Goal: Transaction & Acquisition: Purchase product/service

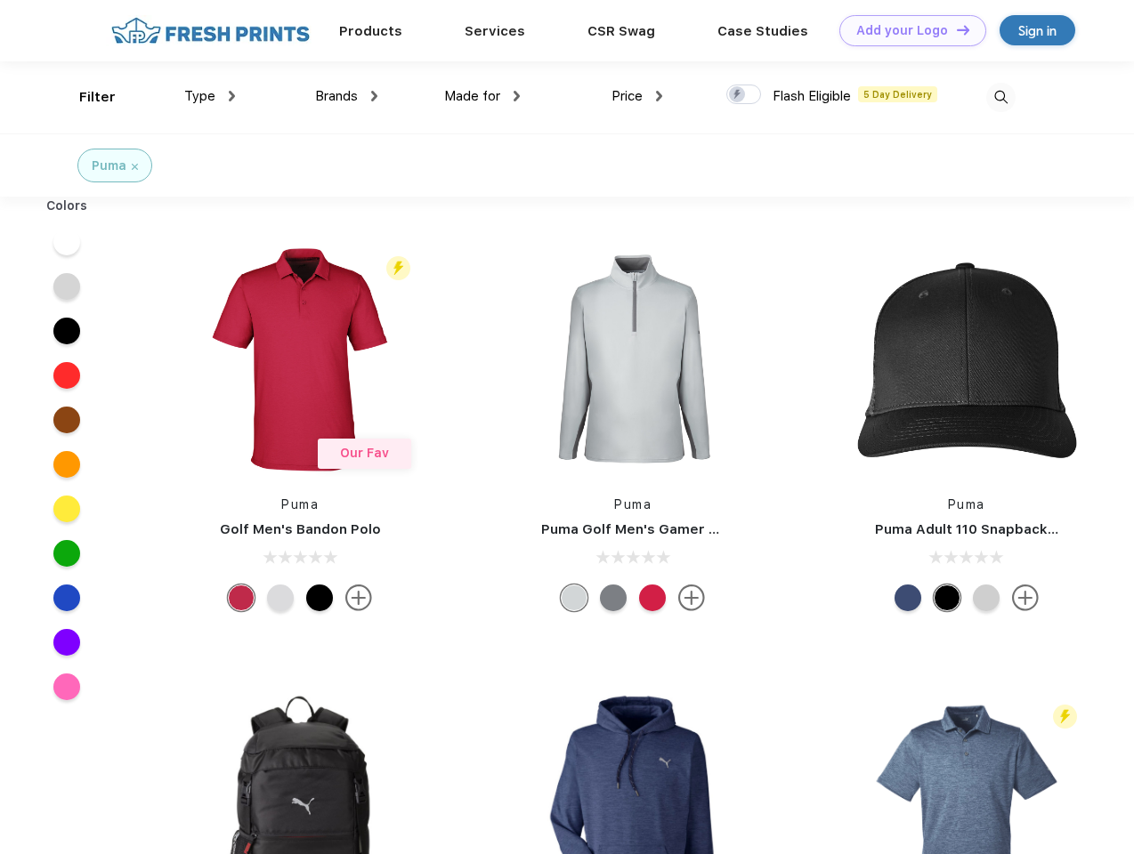
click at [906, 30] on link "Add your Logo Design Tool" at bounding box center [912, 30] width 147 height 31
click at [0, 0] on div "Design Tool" at bounding box center [0, 0] width 0 height 0
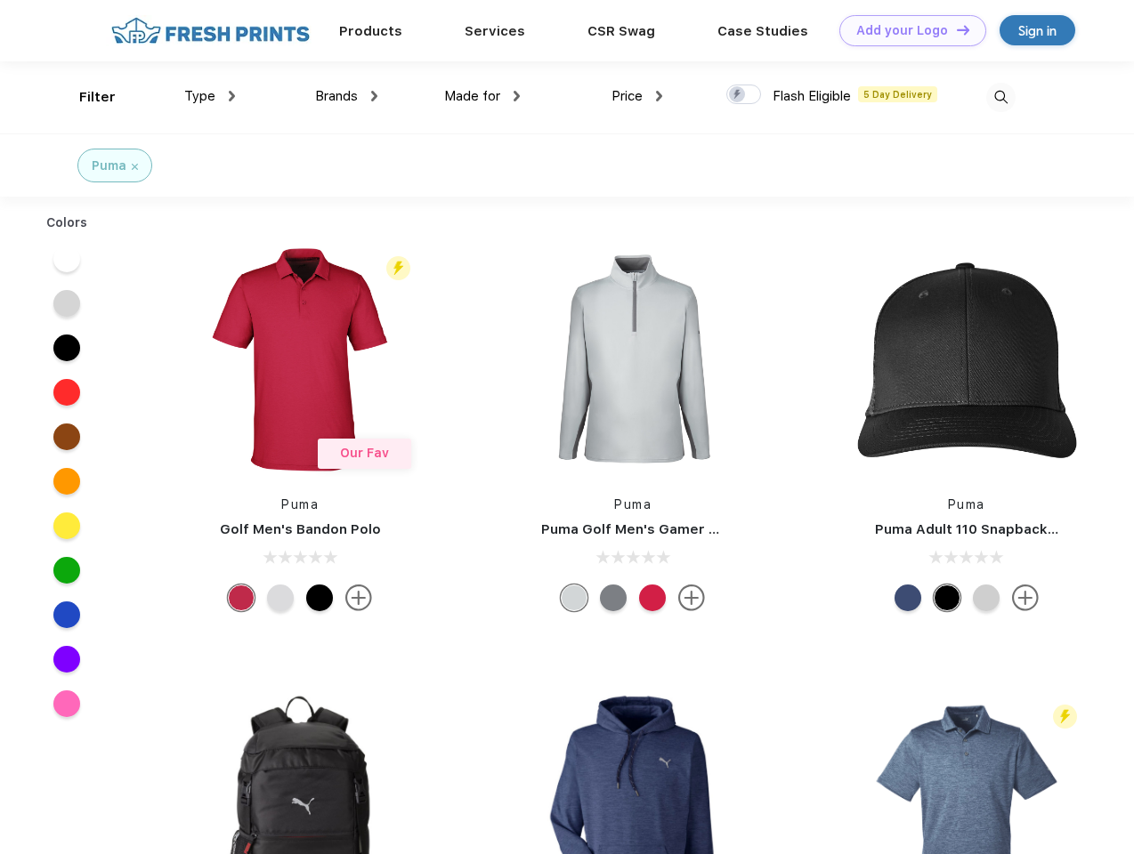
click at [955, 29] on link "Add your Logo Design Tool" at bounding box center [912, 30] width 147 height 31
click at [85, 97] on div "Filter" at bounding box center [97, 97] width 36 height 20
click at [210, 96] on span "Type" at bounding box center [199, 96] width 31 height 16
click at [346, 96] on span "Brands" at bounding box center [336, 96] width 43 height 16
click at [482, 96] on span "Made for" at bounding box center [472, 96] width 56 height 16
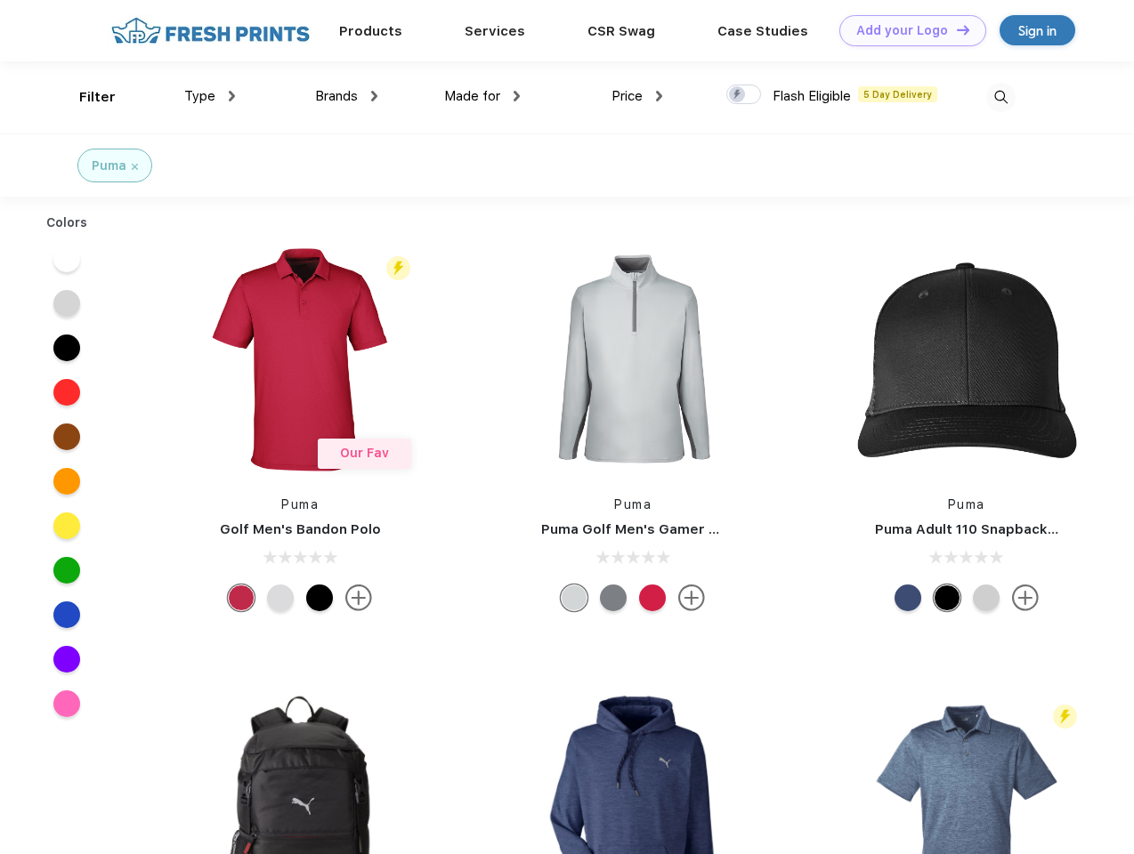
click at [637, 96] on span "Price" at bounding box center [626, 96] width 31 height 16
click at [744, 95] on div at bounding box center [743, 95] width 35 height 20
click at [738, 95] on input "checkbox" at bounding box center [732, 90] width 12 height 12
click at [1000, 97] on img at bounding box center [1000, 97] width 29 height 29
